Goal: Navigation & Orientation: Find specific page/section

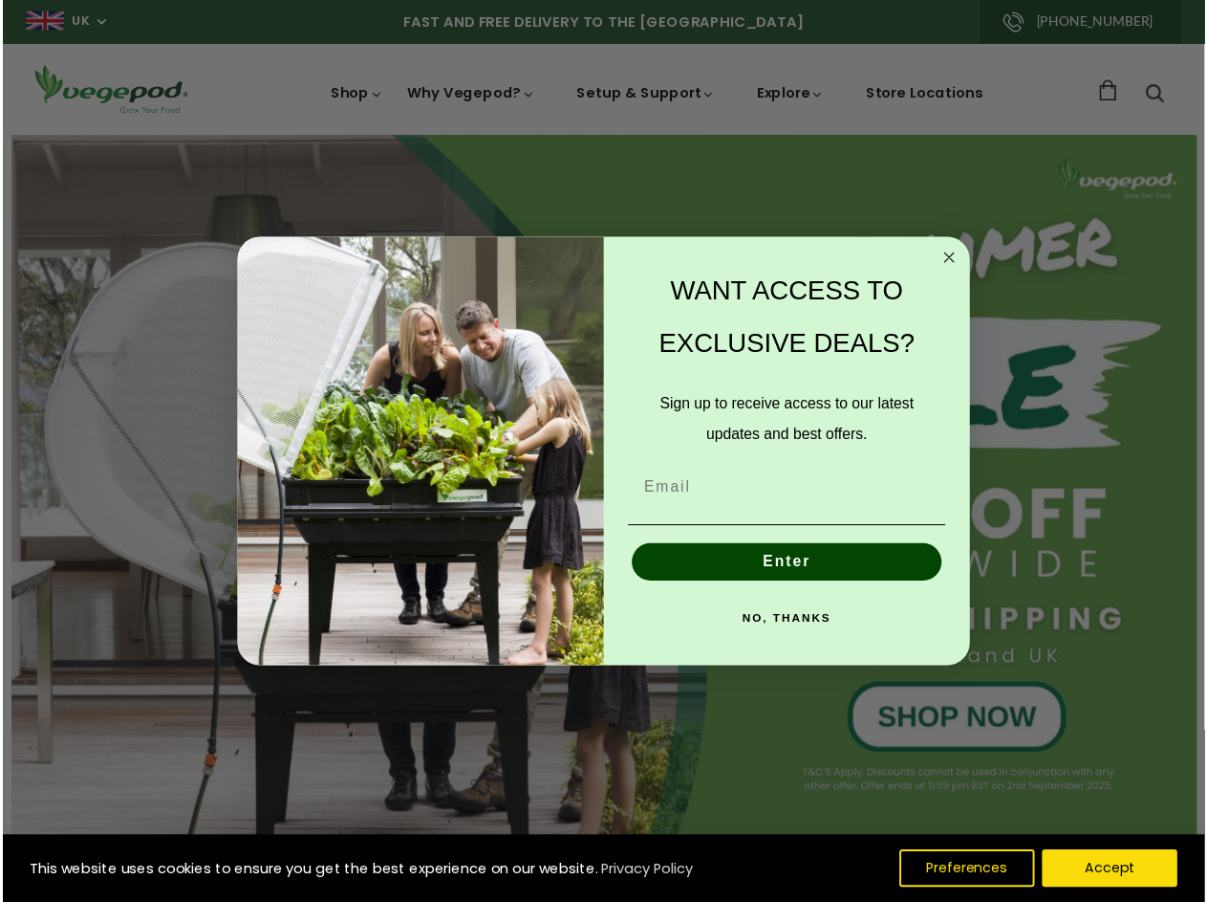
scroll to position [0, 4642]
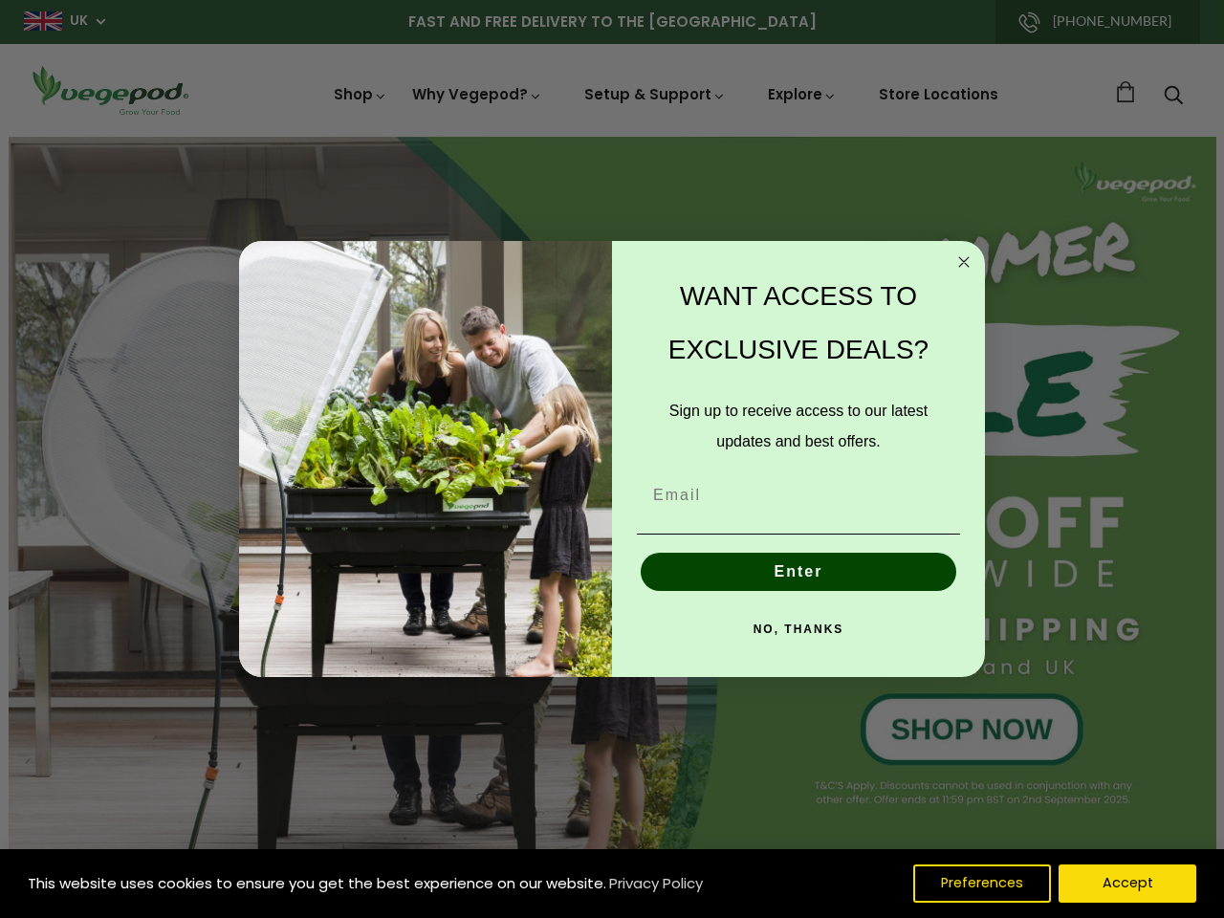
click at [612, 459] on div "WANT ACCESS TO EXCLUSIVE DEALS? Sign up to receive access to our latest updates…" at bounding box center [789, 459] width 354 height 399
click at [964, 262] on icon "Close dialog" at bounding box center [964, 262] width 10 height 10
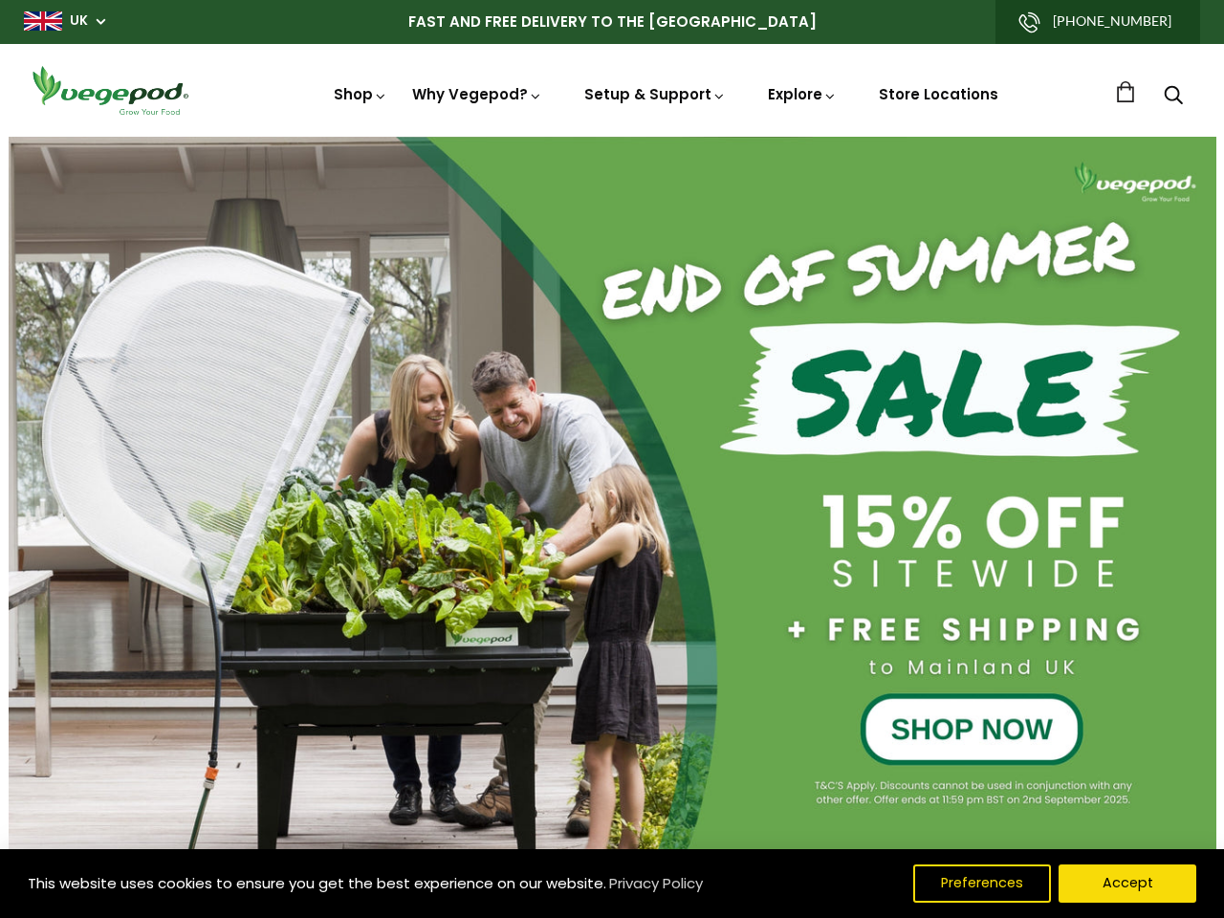
click at [798, 597] on button "Enter" at bounding box center [798, 616] width 315 height 38
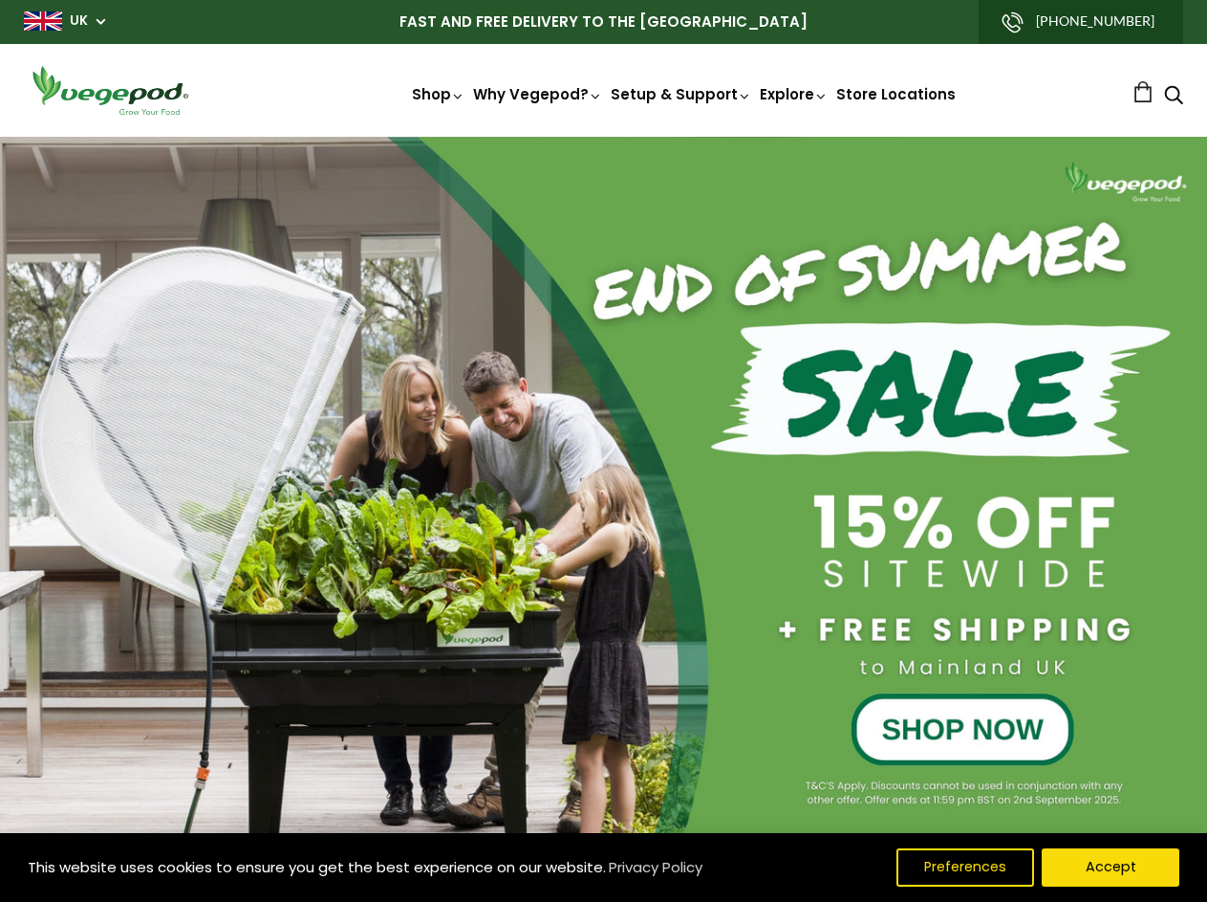
scroll to position [0, 858]
